Goal: Task Accomplishment & Management: Complete application form

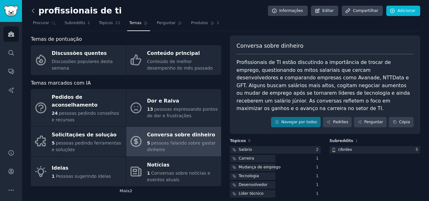
click at [33, 11] on icon at bounding box center [33, 11] width 7 height 7
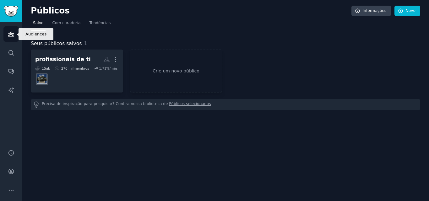
click at [13, 36] on icon "Barra lateral" at bounding box center [11, 34] width 6 height 4
click at [98, 24] on font "Tendências" at bounding box center [100, 23] width 21 height 4
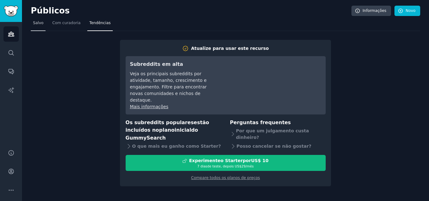
click at [33, 24] on font "Salvo" at bounding box center [38, 23] width 10 height 4
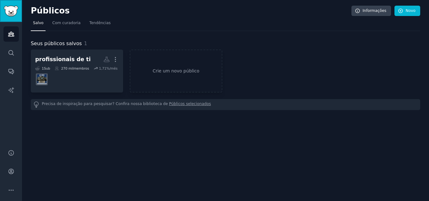
click at [13, 12] on img "Barra lateral" at bounding box center [11, 11] width 14 height 11
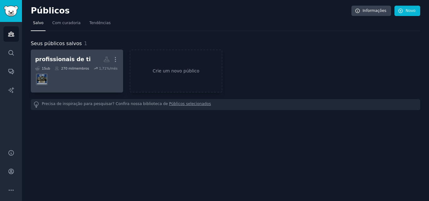
click at [78, 67] on font "membros" at bounding box center [82, 69] width 16 height 4
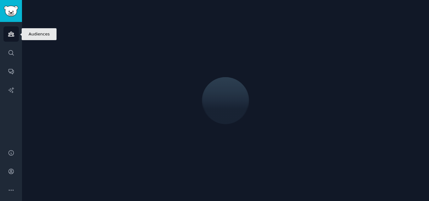
click at [9, 34] on icon "Barra lateral" at bounding box center [11, 34] width 6 height 4
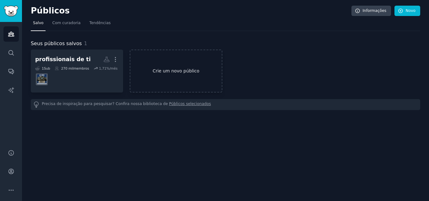
click at [191, 72] on font "Crie um novo público" at bounding box center [176, 70] width 47 height 5
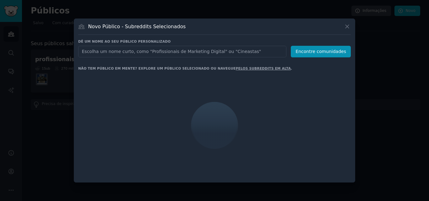
click at [192, 51] on input "text" at bounding box center [182, 52] width 208 height 12
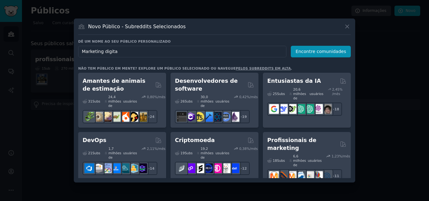
type input "Marketing digital"
click at [331, 54] on font "Encontre comunidades" at bounding box center [321, 51] width 51 height 5
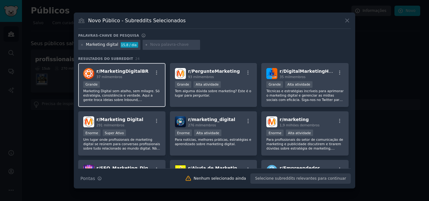
click at [123, 82] on div "Grande" at bounding box center [121, 85] width 77 height 8
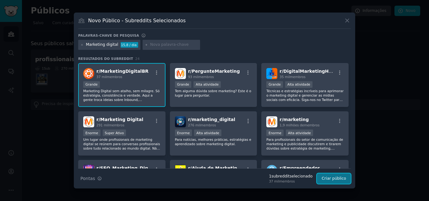
click at [336, 180] on font "Criar público" at bounding box center [334, 179] width 25 height 4
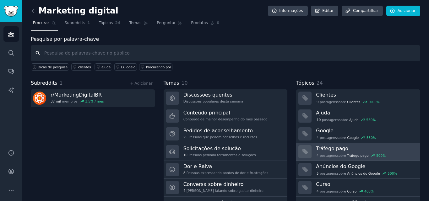
scroll to position [15, 0]
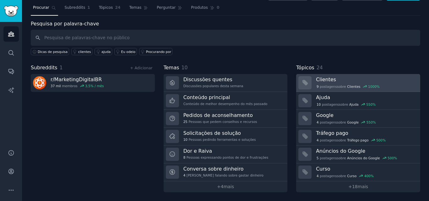
click at [337, 85] on font "sobre" at bounding box center [341, 87] width 9 height 4
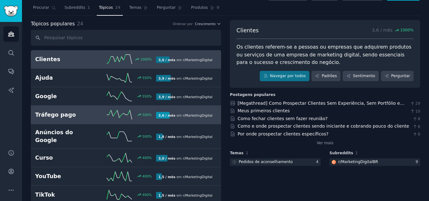
click at [72, 121] on link "Tráfego pago 500 % 3,6 / mês em r/ MarketingDigitalBR" at bounding box center [126, 115] width 190 height 19
